Goal: Find specific page/section: Find specific page/section

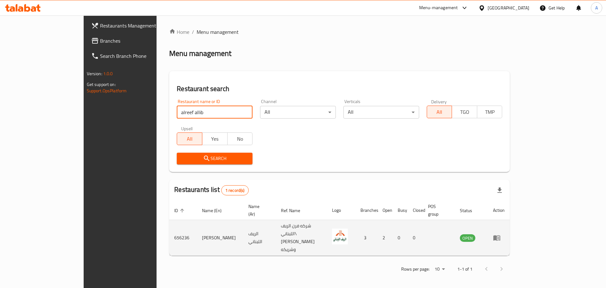
click at [169, 228] on td "656236" at bounding box center [183, 238] width 28 height 36
click at [169, 225] on td "656236" at bounding box center [183, 238] width 28 height 36
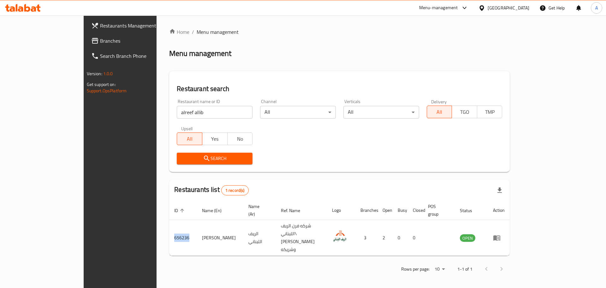
copy td "656236"
click at [190, 108] on input "alreef allib" at bounding box center [215, 112] width 76 height 13
type input "Lumiere"
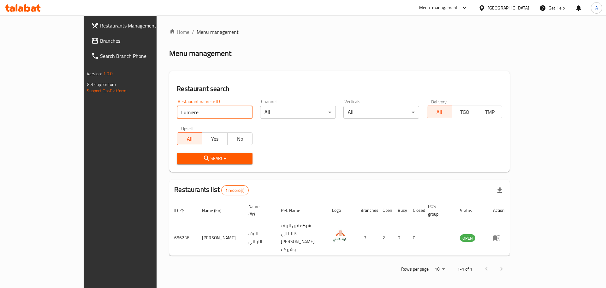
click button "Search" at bounding box center [215, 158] width 76 height 12
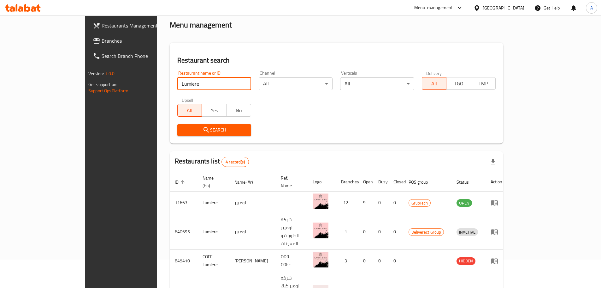
scroll to position [49, 0]
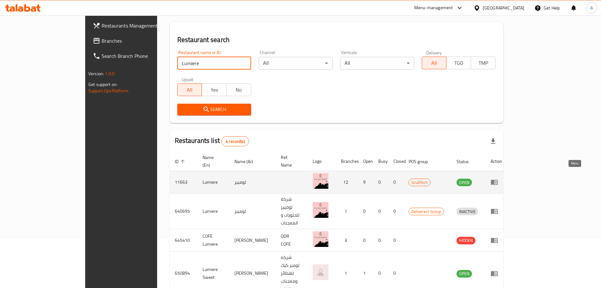
click at [498, 178] on icon "enhanced table" at bounding box center [495, 182] width 8 height 8
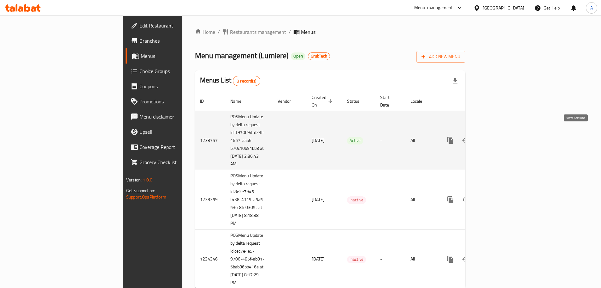
click at [500, 136] on icon "enhanced table" at bounding box center [496, 140] width 8 height 8
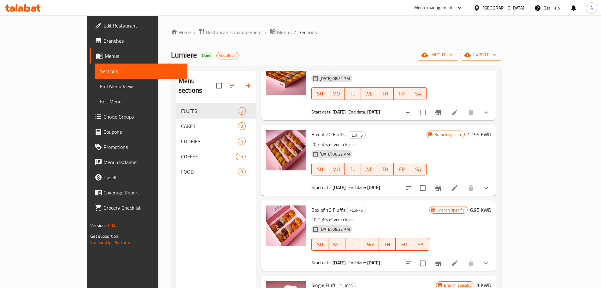
scroll to position [104, 0]
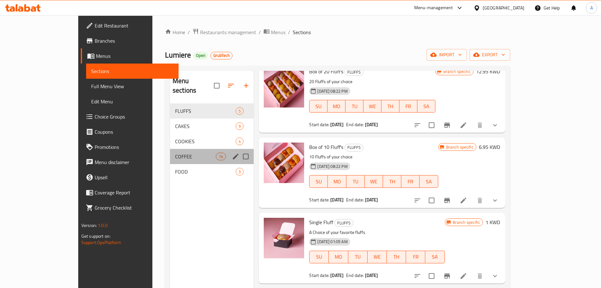
click at [181, 151] on div "COFFEE 14" at bounding box center [212, 156] width 84 height 15
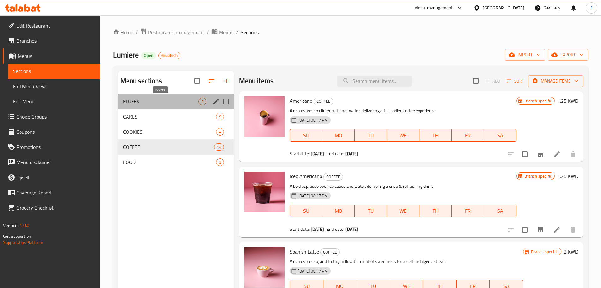
click at [163, 98] on span "FLUFFS" at bounding box center [161, 102] width 76 height 8
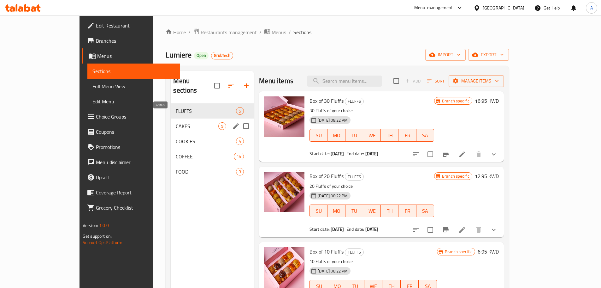
click at [176, 122] on span "CAKES" at bounding box center [197, 126] width 43 height 8
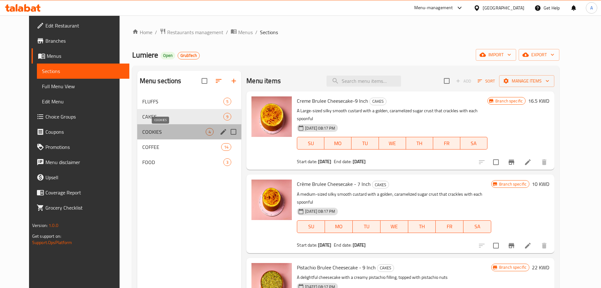
click at [164, 133] on span "COOKIES" at bounding box center [173, 132] width 63 height 8
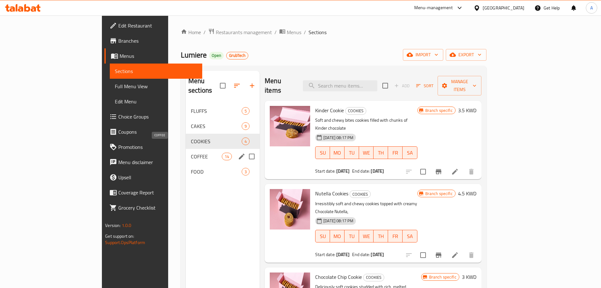
click at [191, 152] on span "COFFEE" at bounding box center [206, 156] width 31 height 8
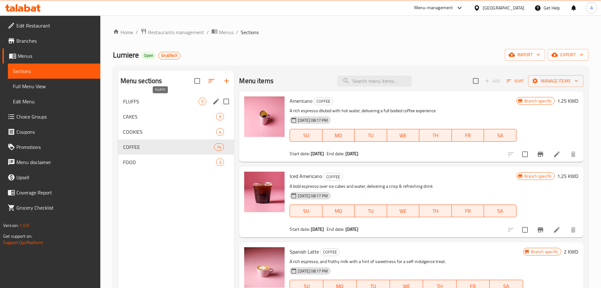
click at [159, 102] on span "FLUFFS" at bounding box center [161, 102] width 76 height 8
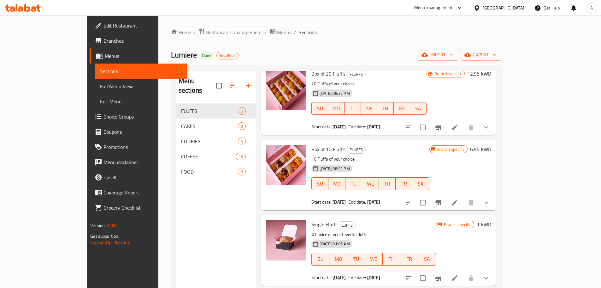
scroll to position [104, 0]
